Goal: Task Accomplishment & Management: Use online tool/utility

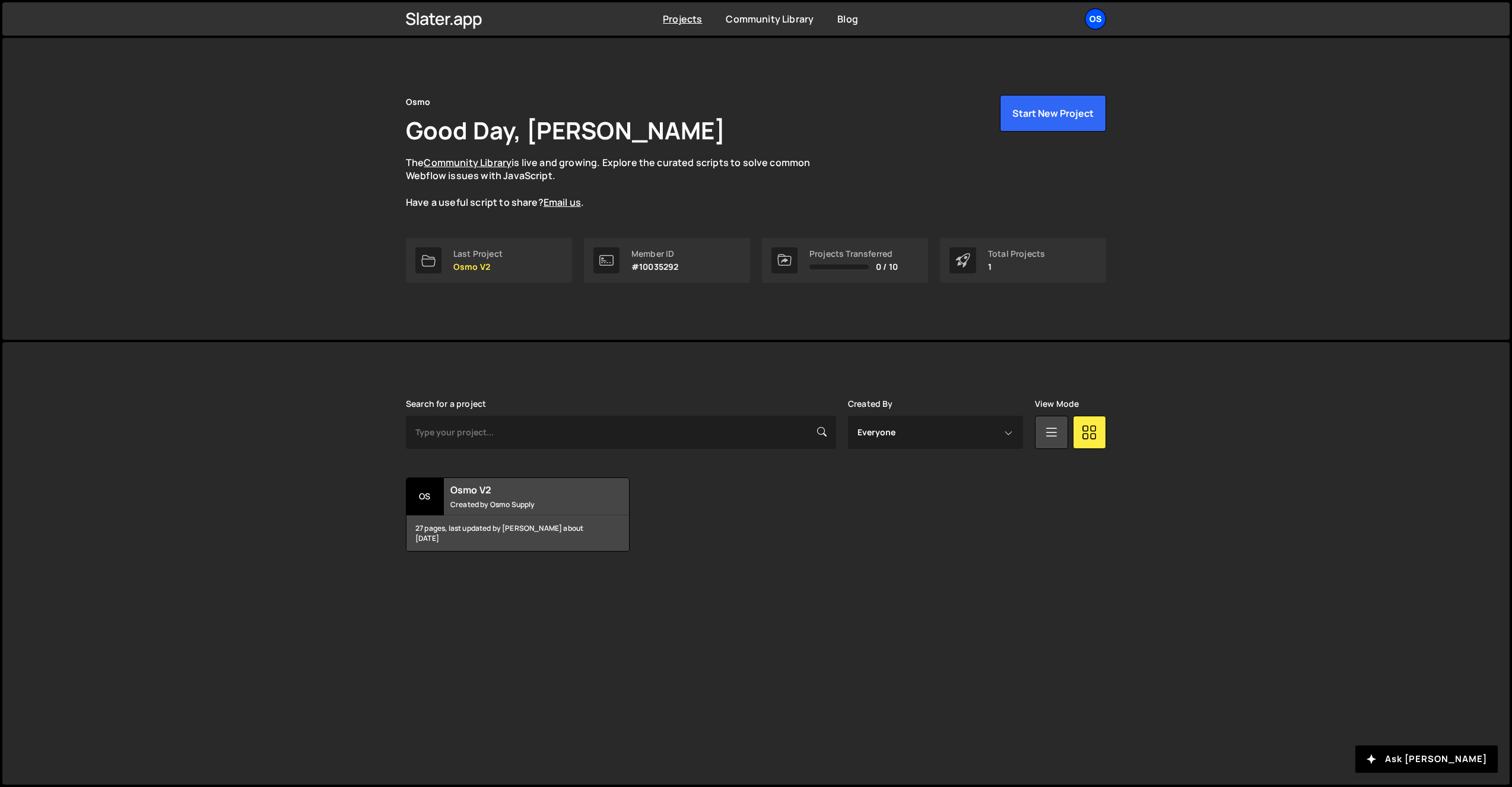
click at [1085, 22] on div "Os" at bounding box center [1096, 19] width 22 height 22
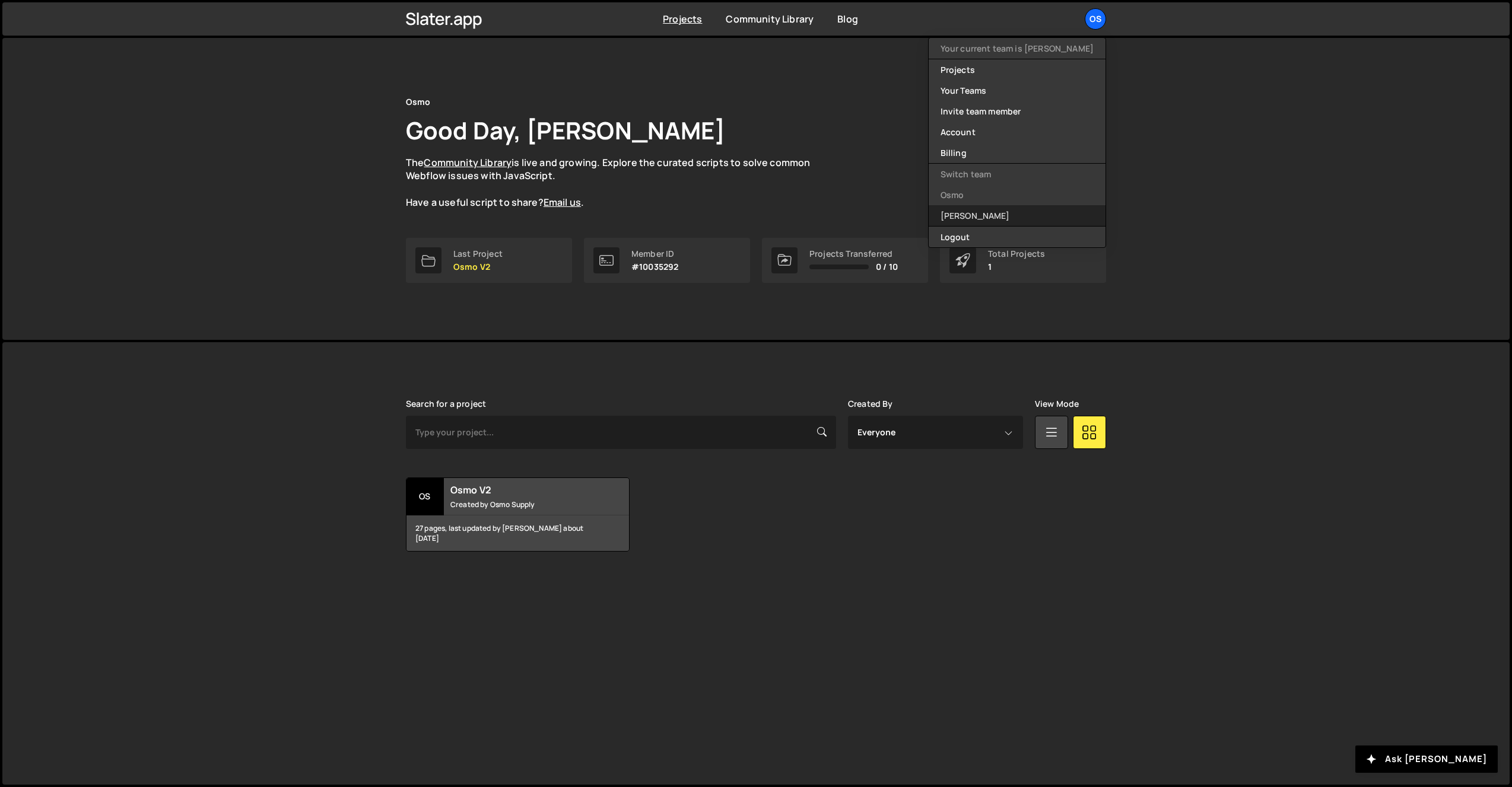
click at [1016, 217] on link "[PERSON_NAME]" at bounding box center [1017, 215] width 177 height 21
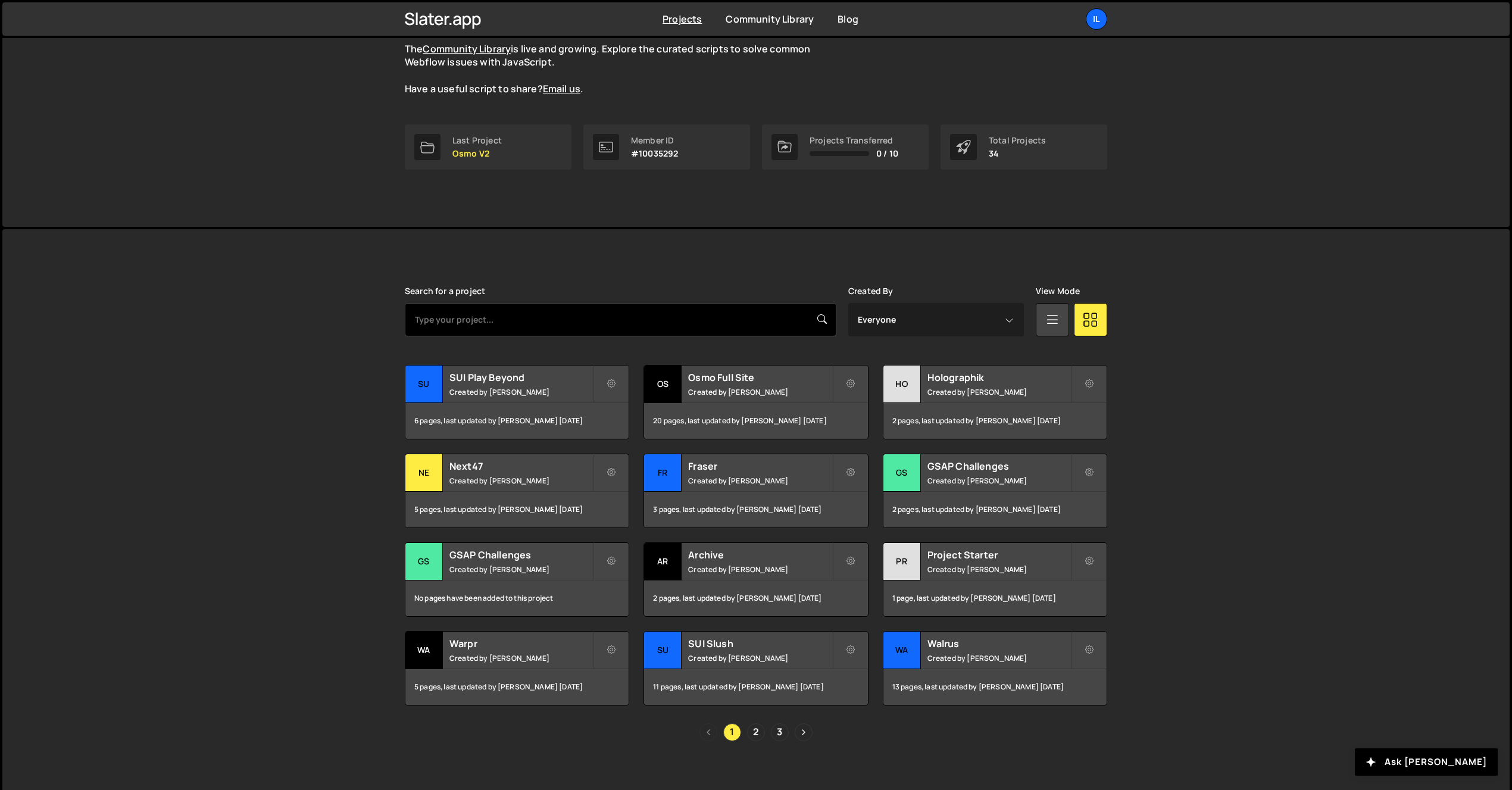
scroll to position [125, 0]
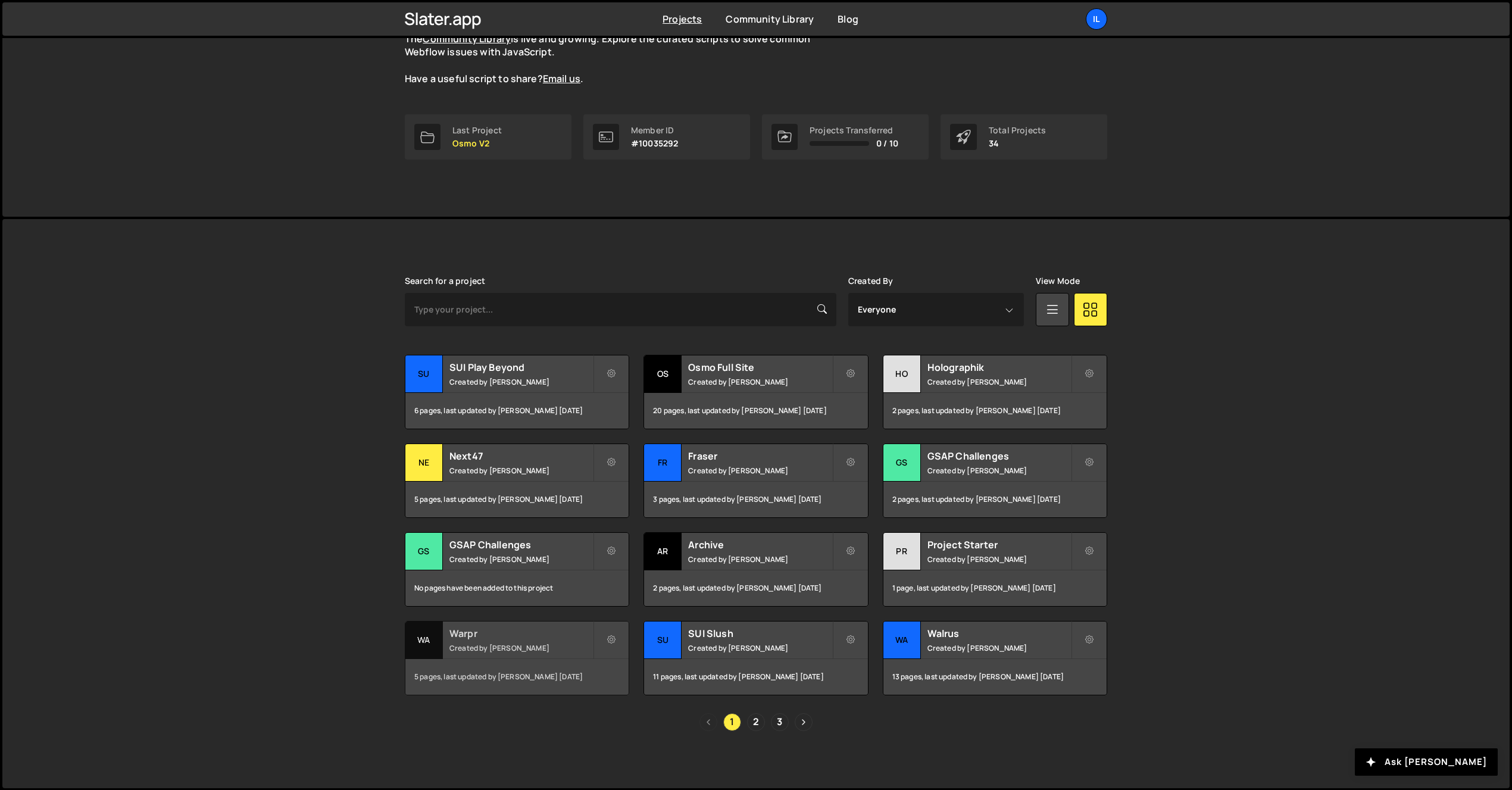
click at [456, 650] on small "Created by Ilja van Eck" at bounding box center [521, 648] width 143 height 10
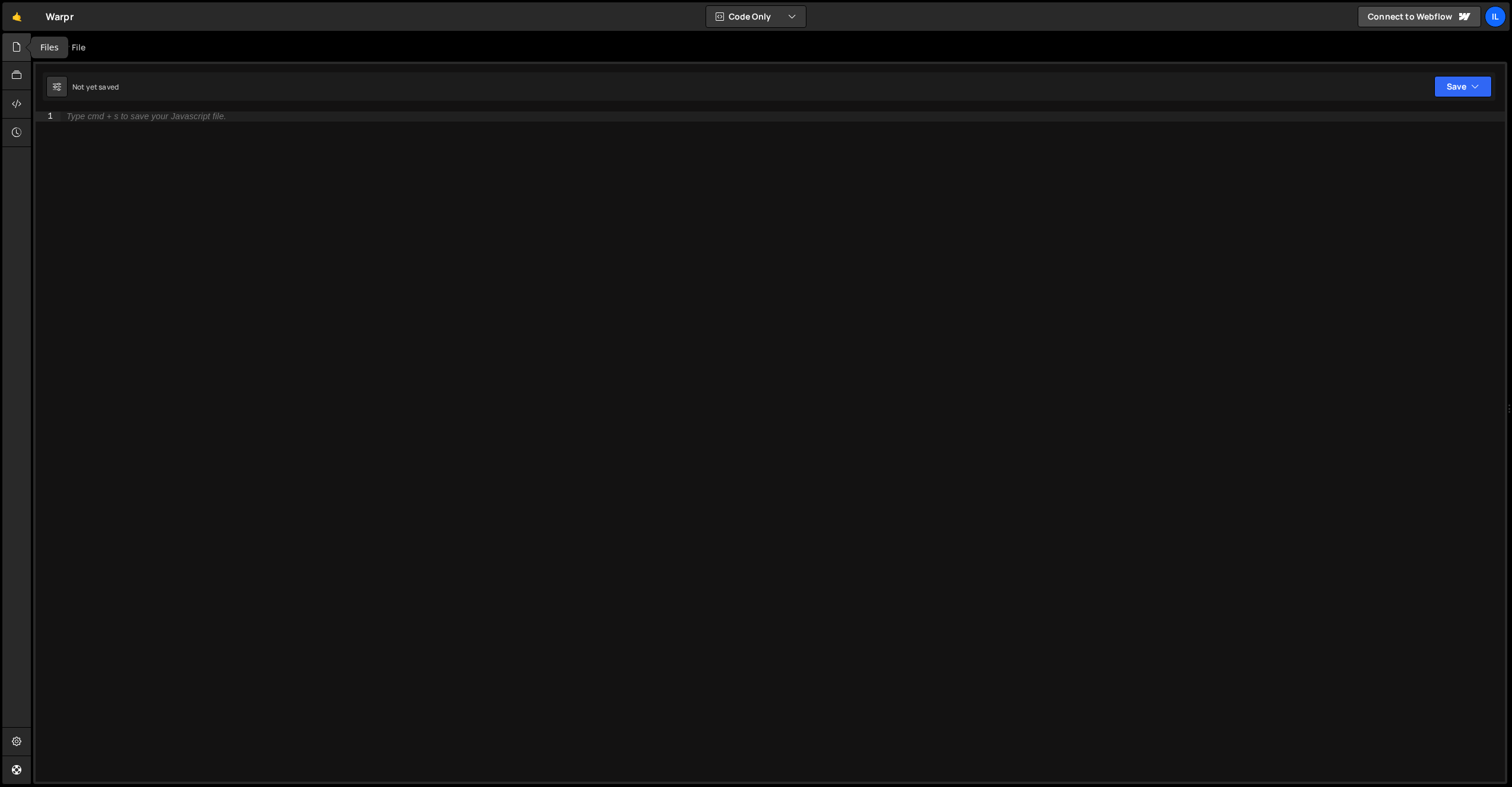
click at [13, 41] on icon at bounding box center [17, 47] width 10 height 13
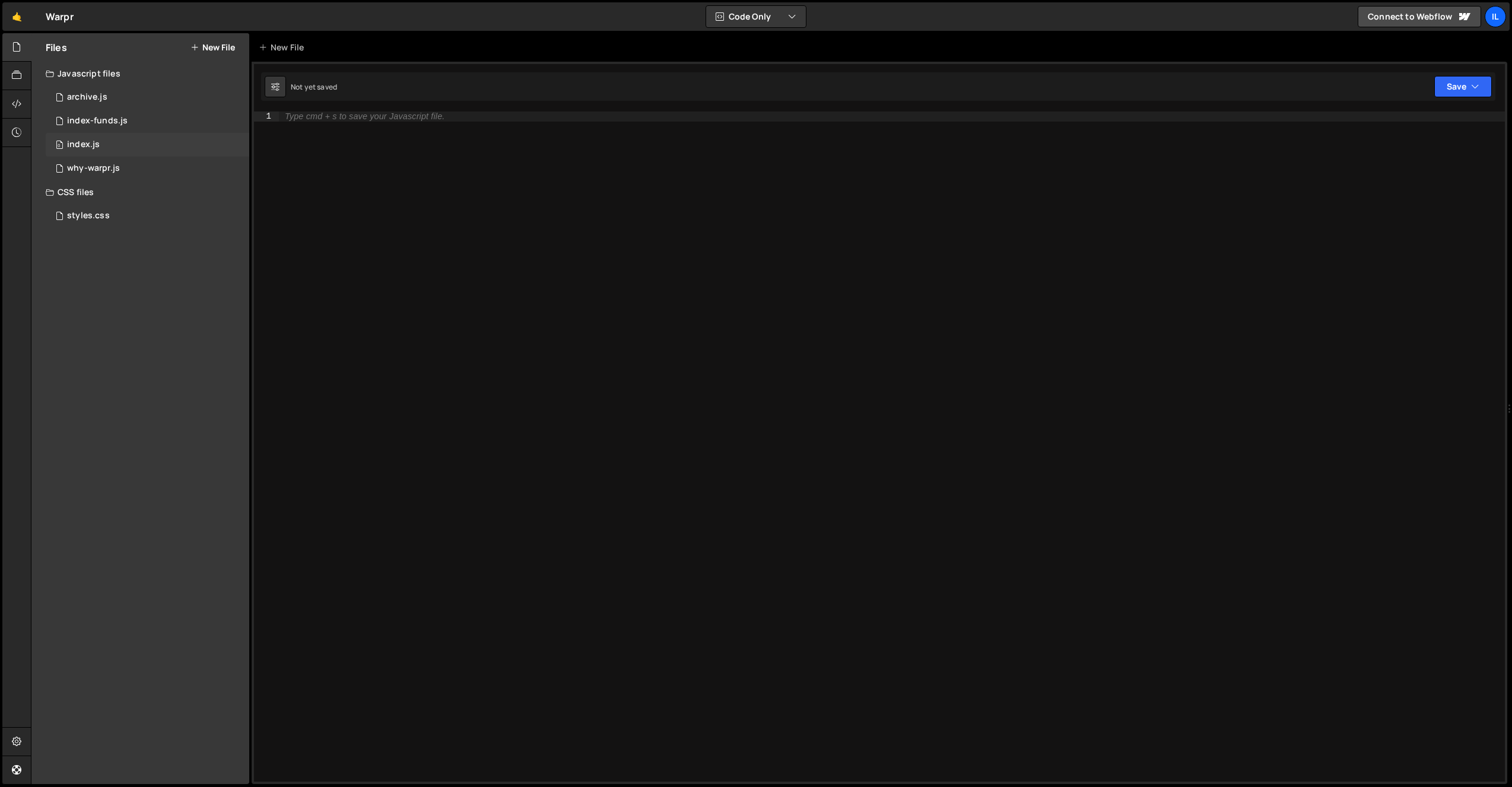
click at [149, 138] on div "0 index.js 0" at bounding box center [147, 145] width 203 height 24
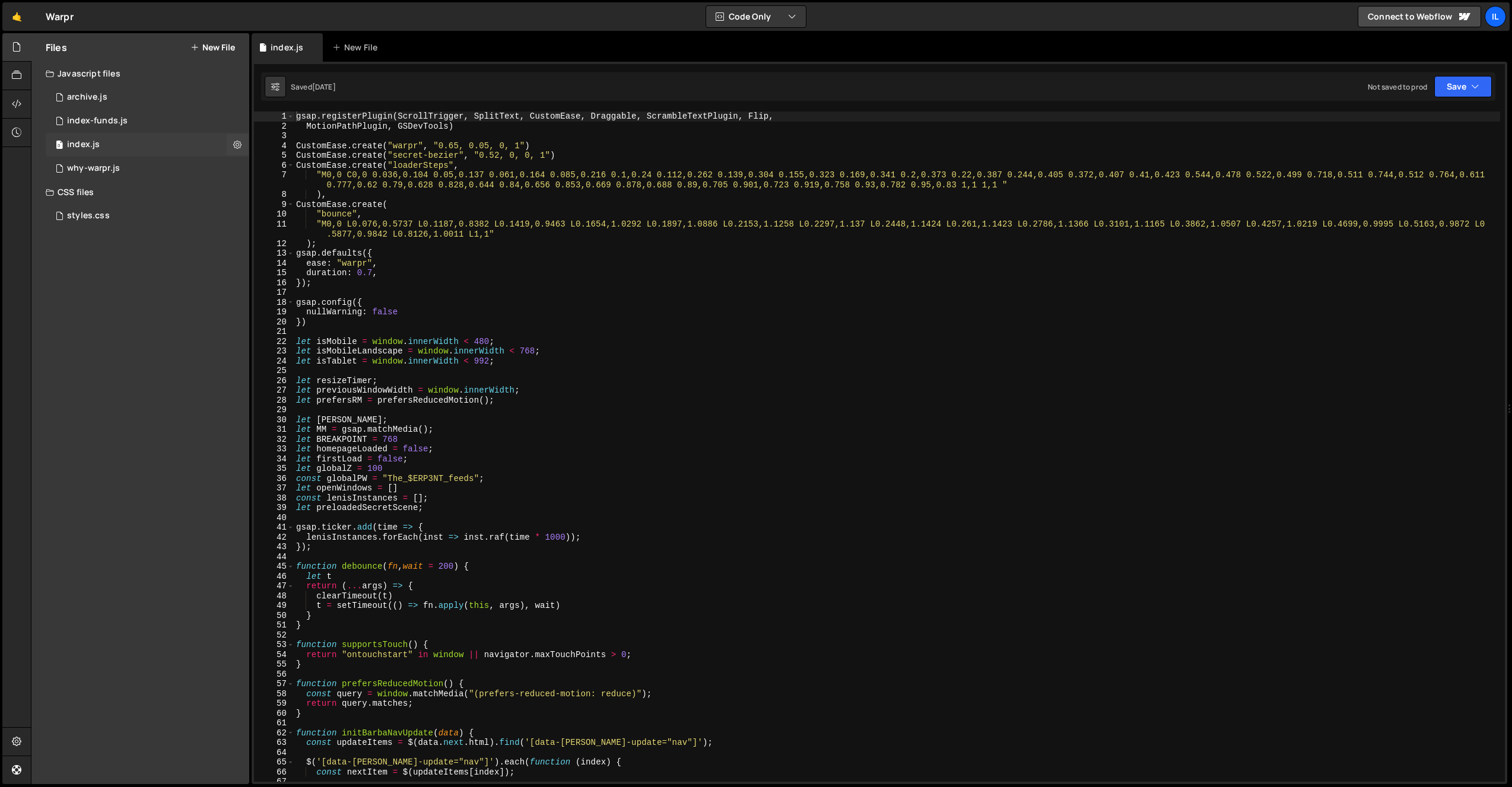
scroll to position [5264, 0]
click at [292, 565] on span at bounding box center [290, 567] width 7 height 10
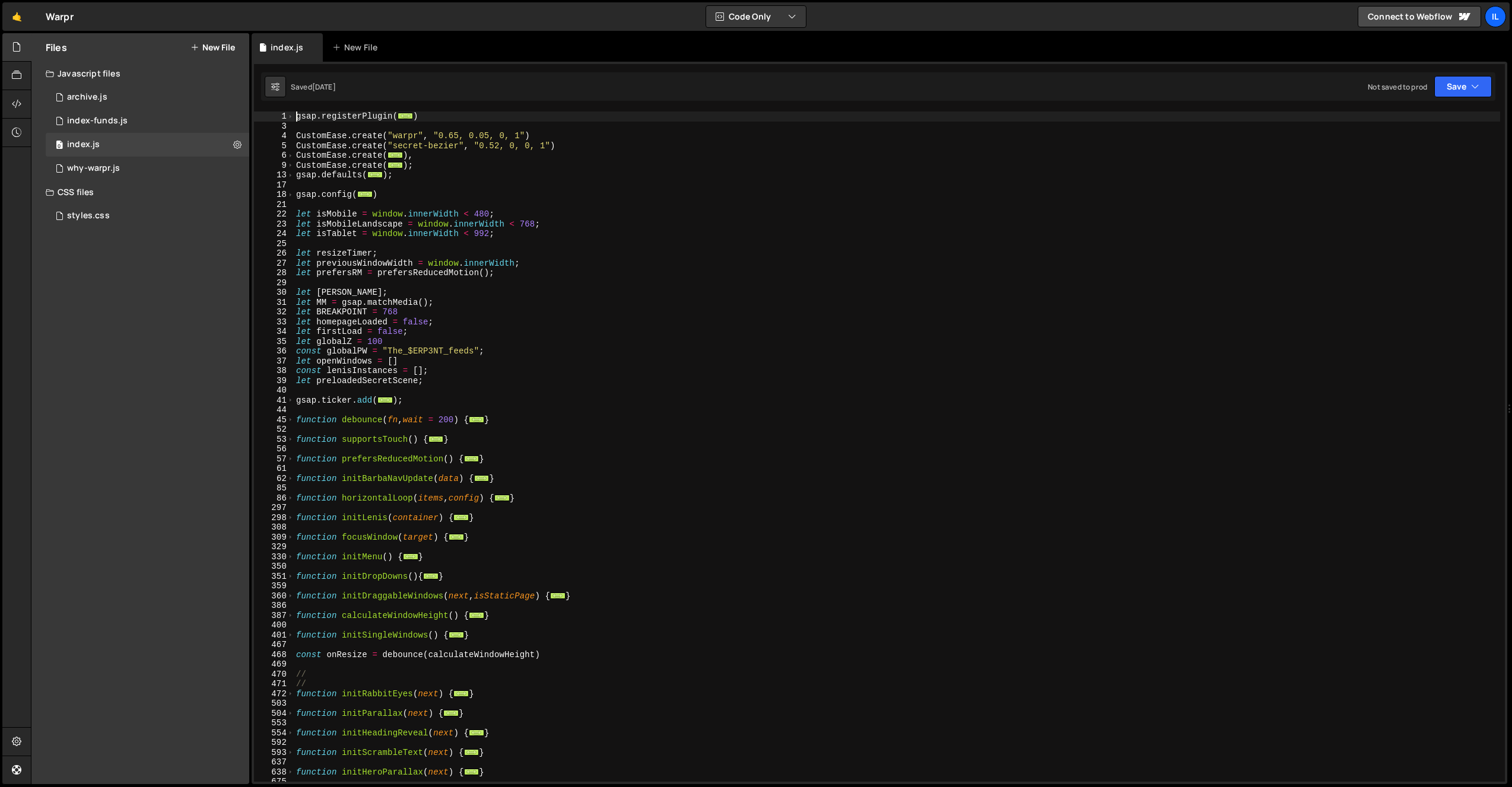
click at [517, 403] on div "gsap . registerPlugin ( ... ) CustomEase . create ( "warpr" , "0.65, 0.05, 0, 1…" at bounding box center [897, 456] width 1206 height 690
type textarea "});"
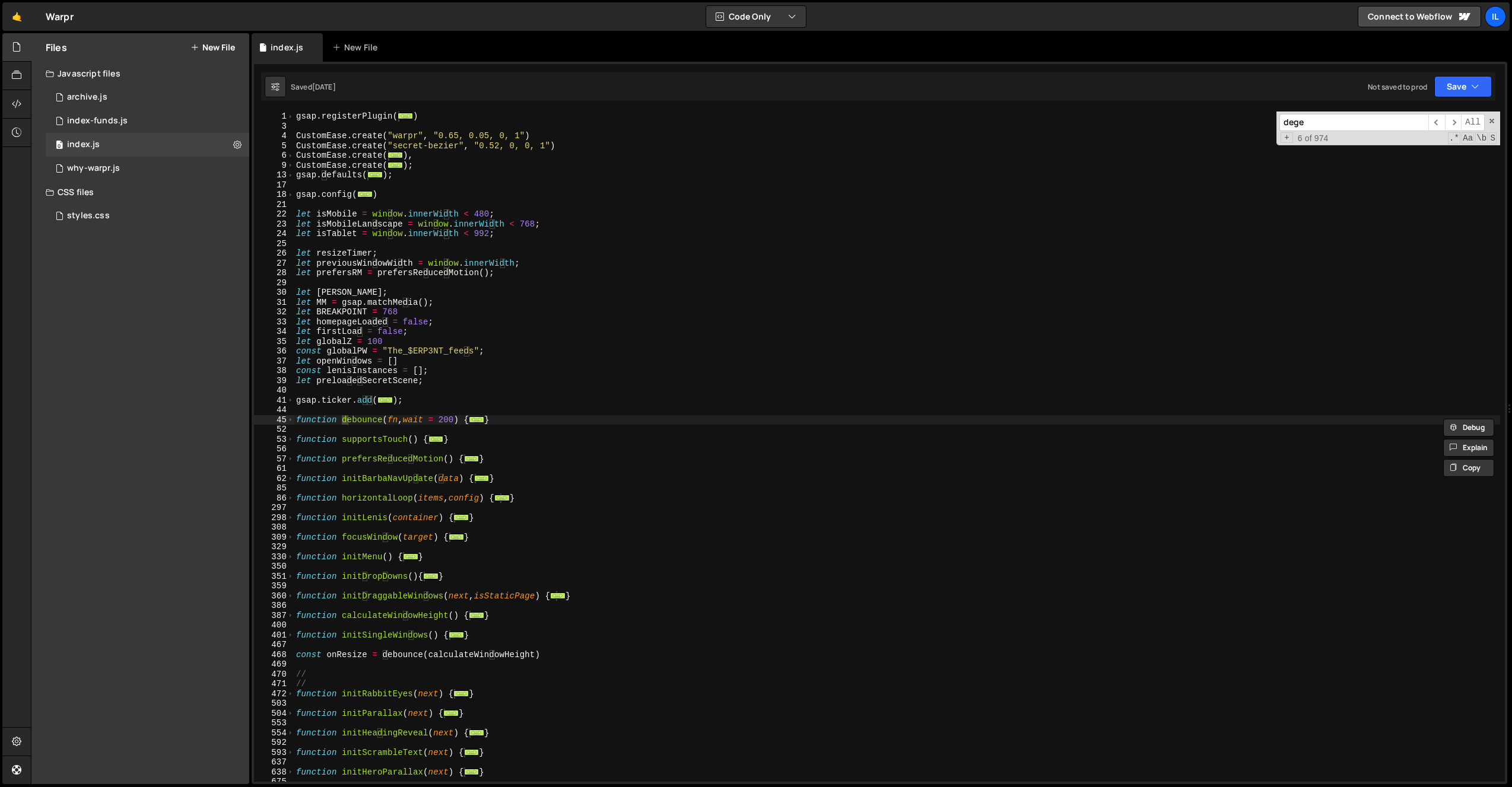
scroll to position [683, 0]
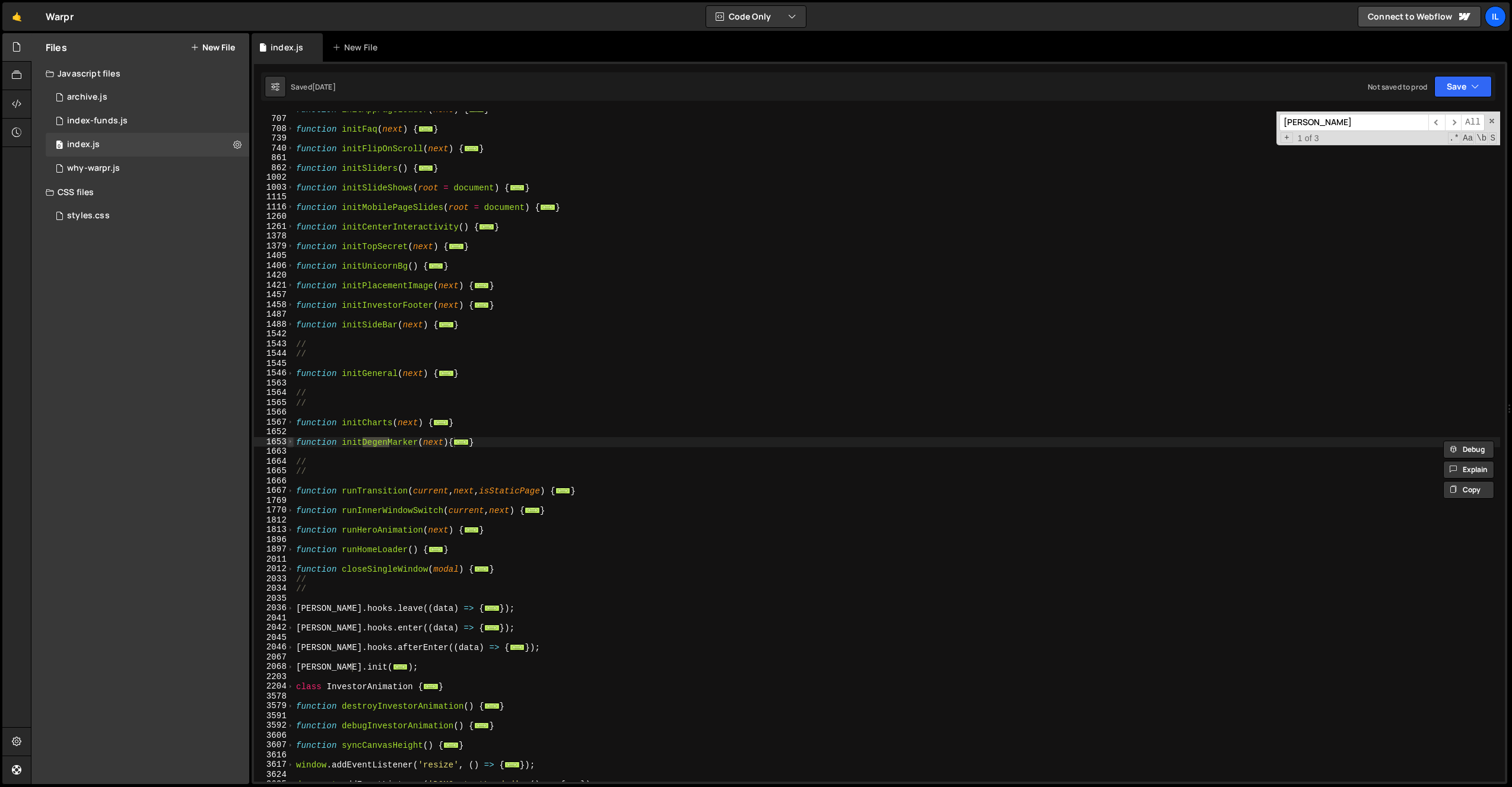
type input "[PERSON_NAME]"
click at [293, 444] on span at bounding box center [290, 442] width 7 height 10
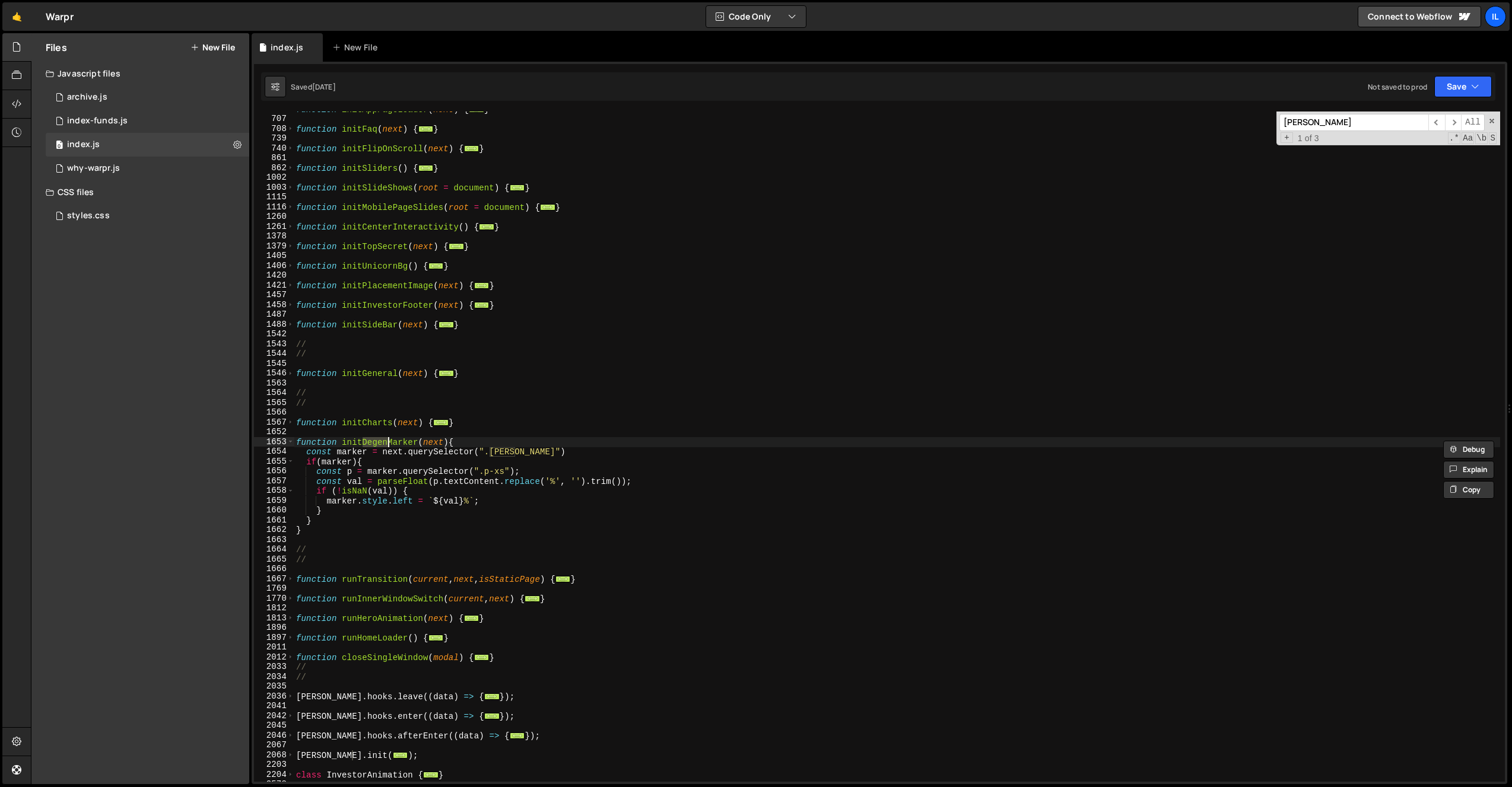
click at [358, 449] on div "function initAppPageLoader ( next ) { ... } function initFaq ( next ) { ... } f…" at bounding box center [897, 449] width 1206 height 690
click at [424, 483] on div "function initAppPageLoader ( next ) { ... } function initFaq ( next ) { ... } f…" at bounding box center [897, 449] width 1206 height 690
click at [443, 473] on div "function initAppPageLoader ( next ) { ... } function initFaq ( next ) { ... } f…" at bounding box center [897, 449] width 1206 height 690
click at [448, 464] on div "function initAppPageLoader ( next ) { ... } function initFaq ( next ) { ... } f…" at bounding box center [897, 449] width 1206 height 690
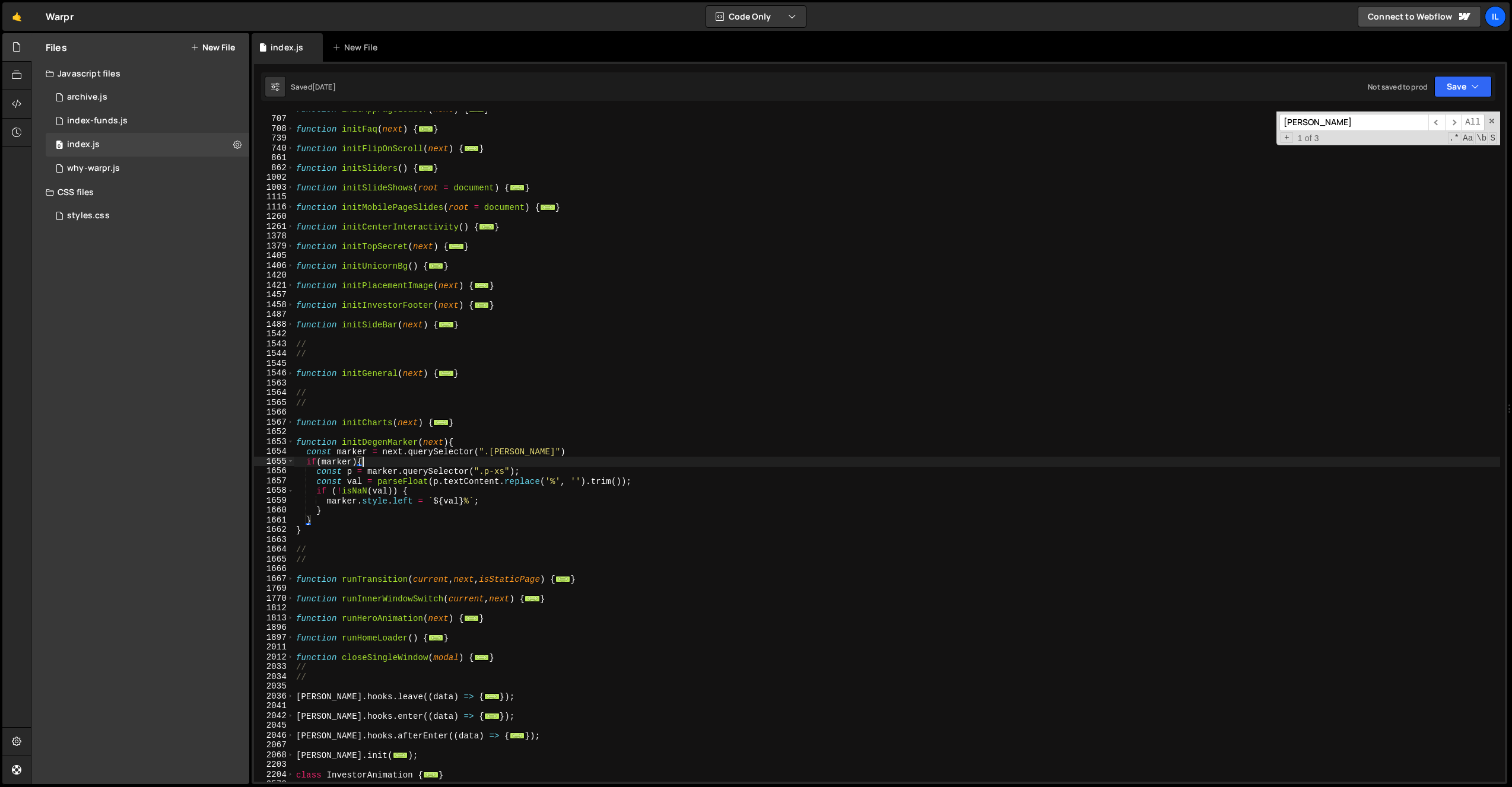
click at [409, 496] on div "function initAppPageLoader ( next ) { ... } function initFaq ( next ) { ... } f…" at bounding box center [897, 449] width 1206 height 690
click at [486, 500] on div "function initAppPageLoader ( next ) { ... } function initFaq ( next ) { ... } f…" at bounding box center [897, 449] width 1206 height 690
click at [293, 422] on span at bounding box center [290, 422] width 7 height 10
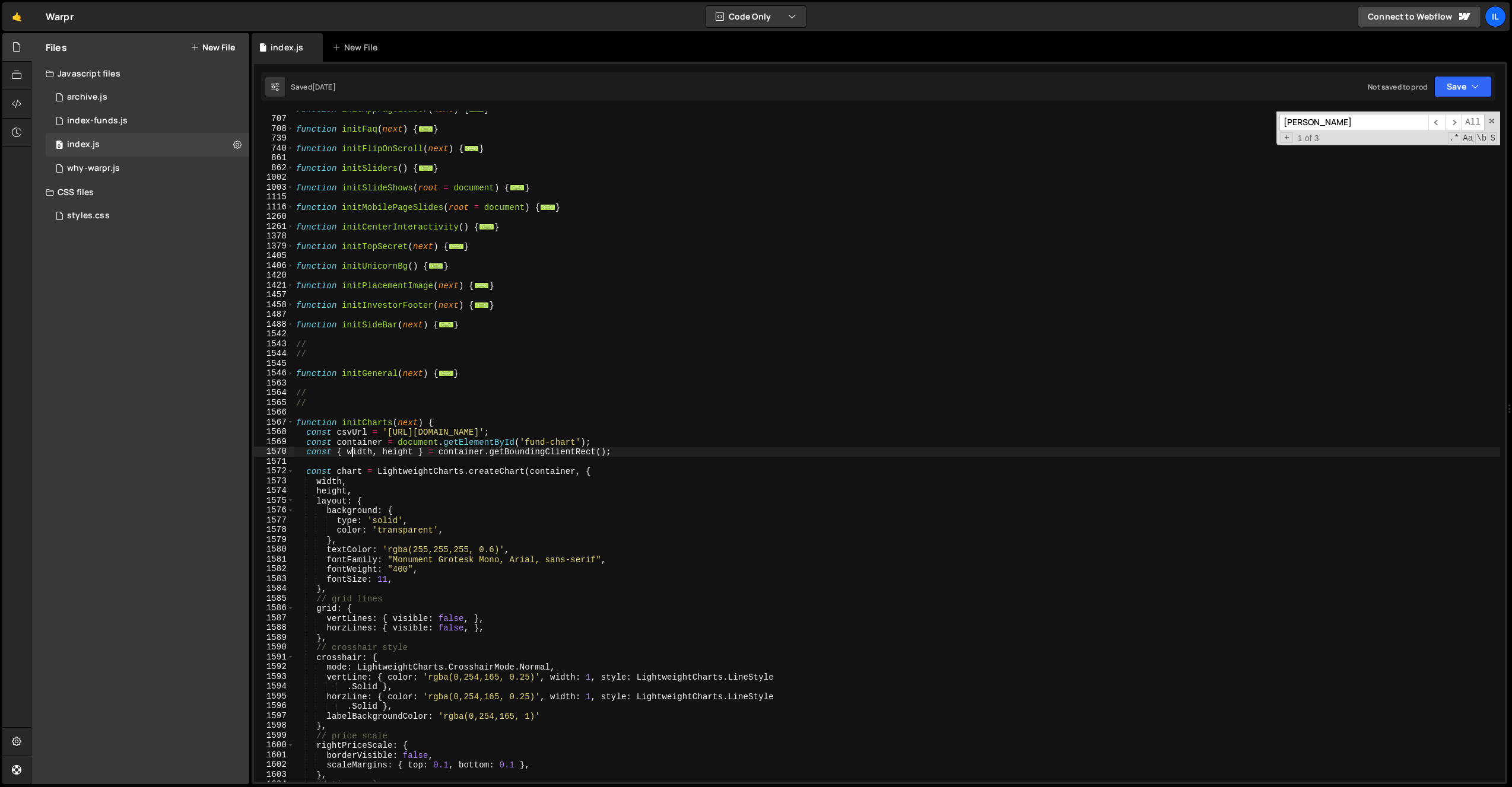
click at [350, 455] on div "function initAppPageLoader ( next ) { ... } function initFaq ( next ) { ... } f…" at bounding box center [897, 449] width 1206 height 690
click at [620, 434] on div "function initAppPageLoader ( next ) { ... } function initFaq ( next ) { ... } f…" at bounding box center [897, 449] width 1206 height 690
click at [644, 445] on div "function initAppPageLoader ( next ) { ... } function initFaq ( next ) { ... } f…" at bounding box center [897, 449] width 1206 height 690
type textarea "const container = document.getElementById('fund-chart');"
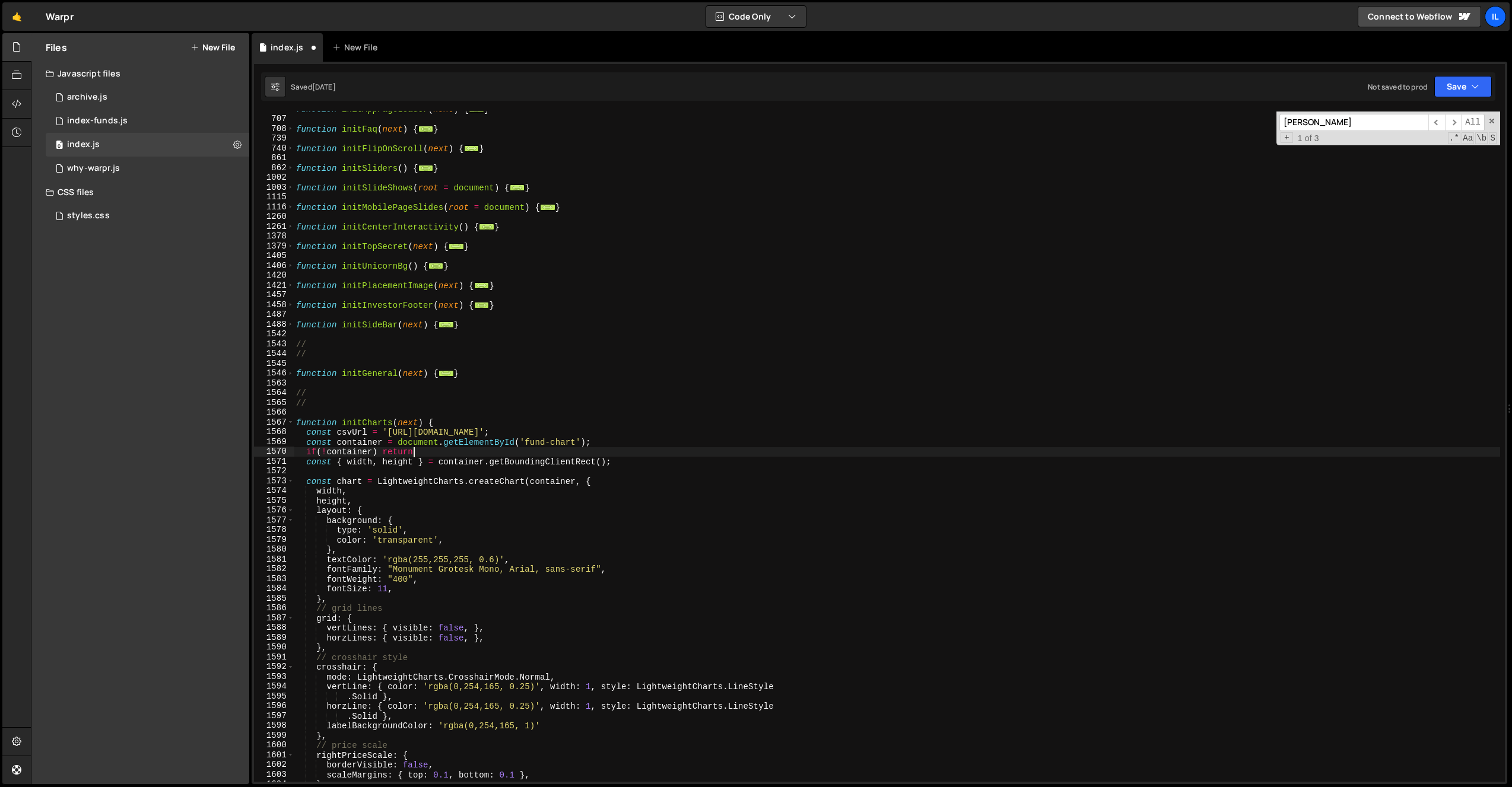
scroll to position [0, 8]
type textarea "if(!container) return;"
